Goal: Information Seeking & Learning: Learn about a topic

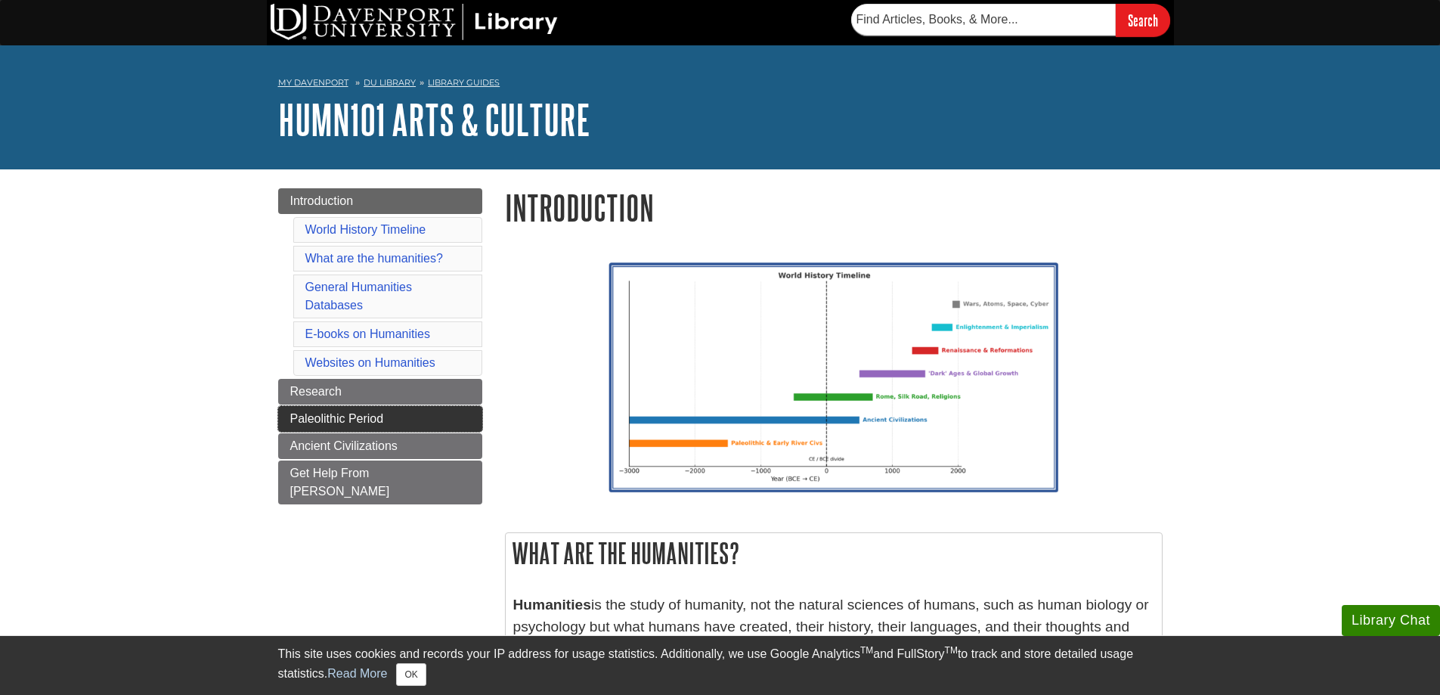
click at [339, 421] on span "Paleolithic Period" at bounding box center [337, 418] width 94 height 13
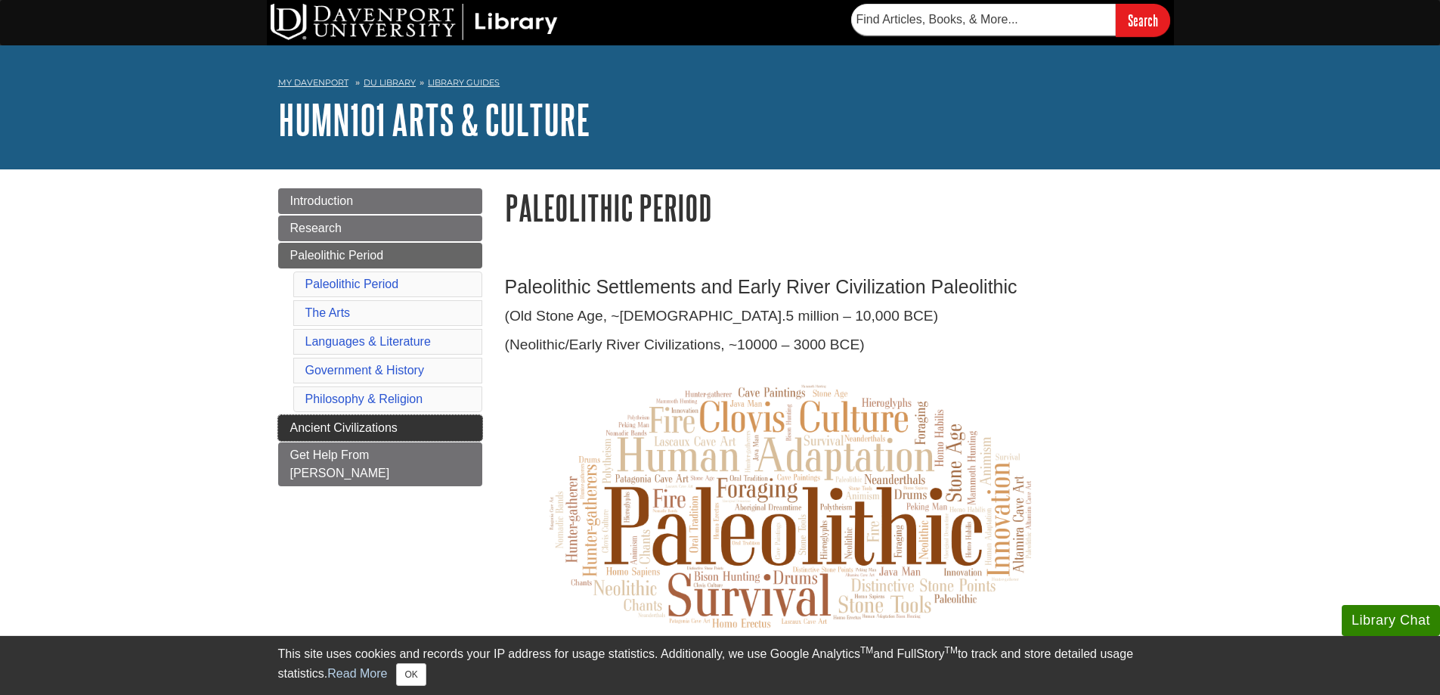
click at [342, 428] on span "Ancient Civilizations" at bounding box center [343, 427] width 107 height 13
